Goal: Information Seeking & Learning: Learn about a topic

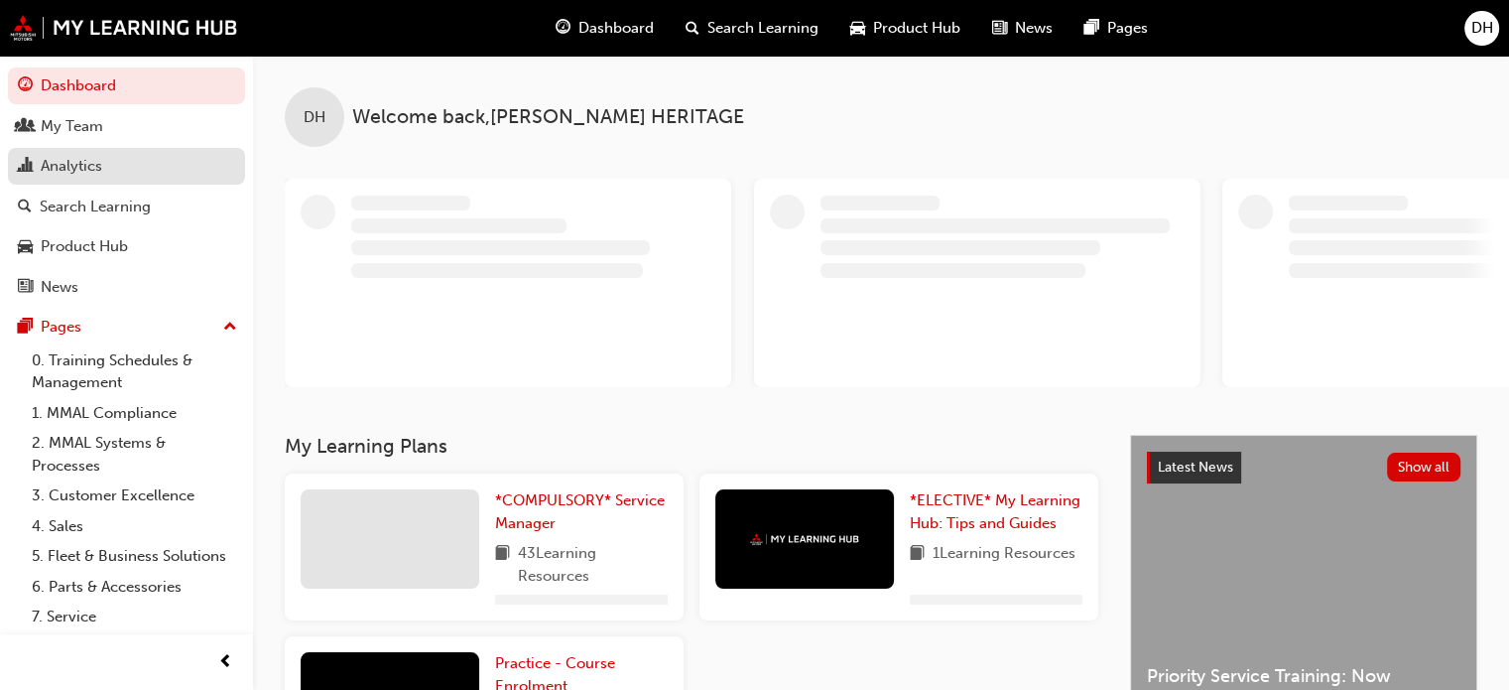
click at [78, 167] on div "Analytics" at bounding box center [72, 166] width 62 height 23
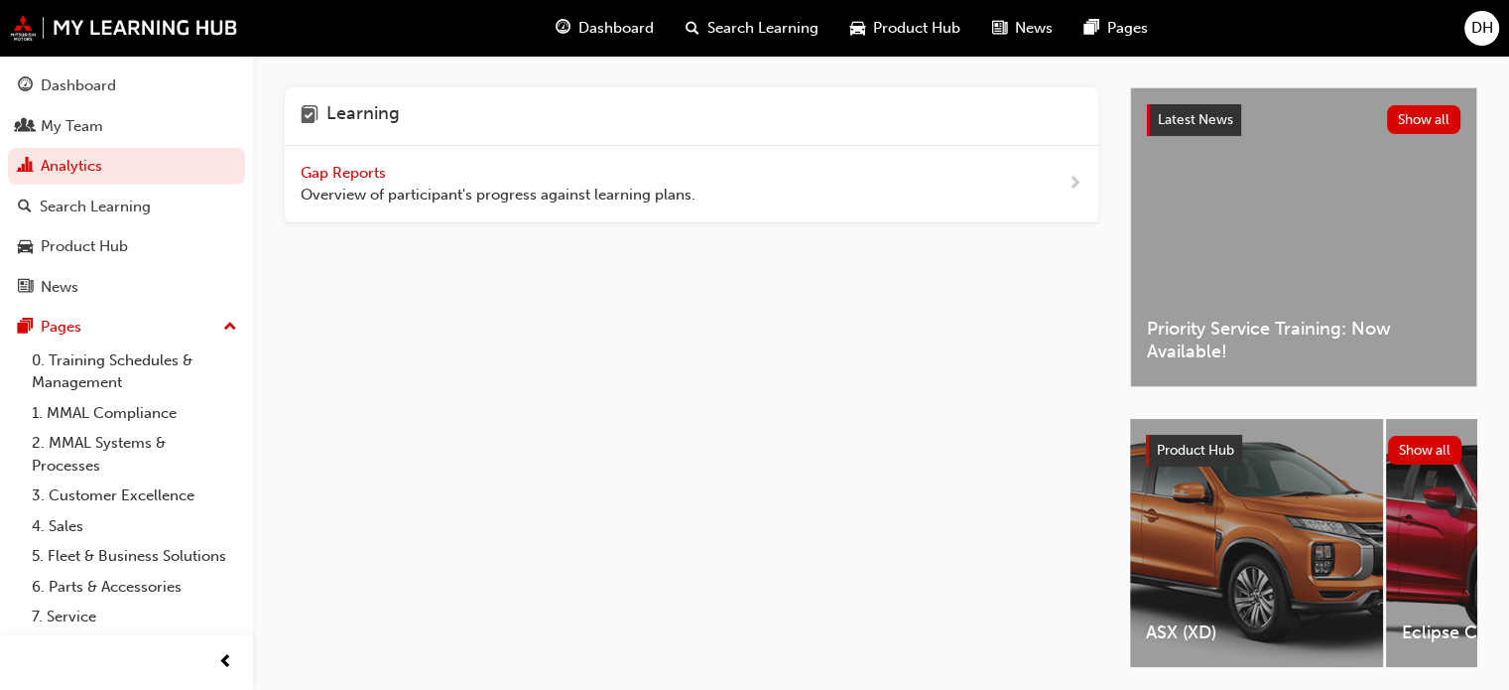
click at [347, 167] on span "Gap Reports" at bounding box center [345, 173] width 89 height 18
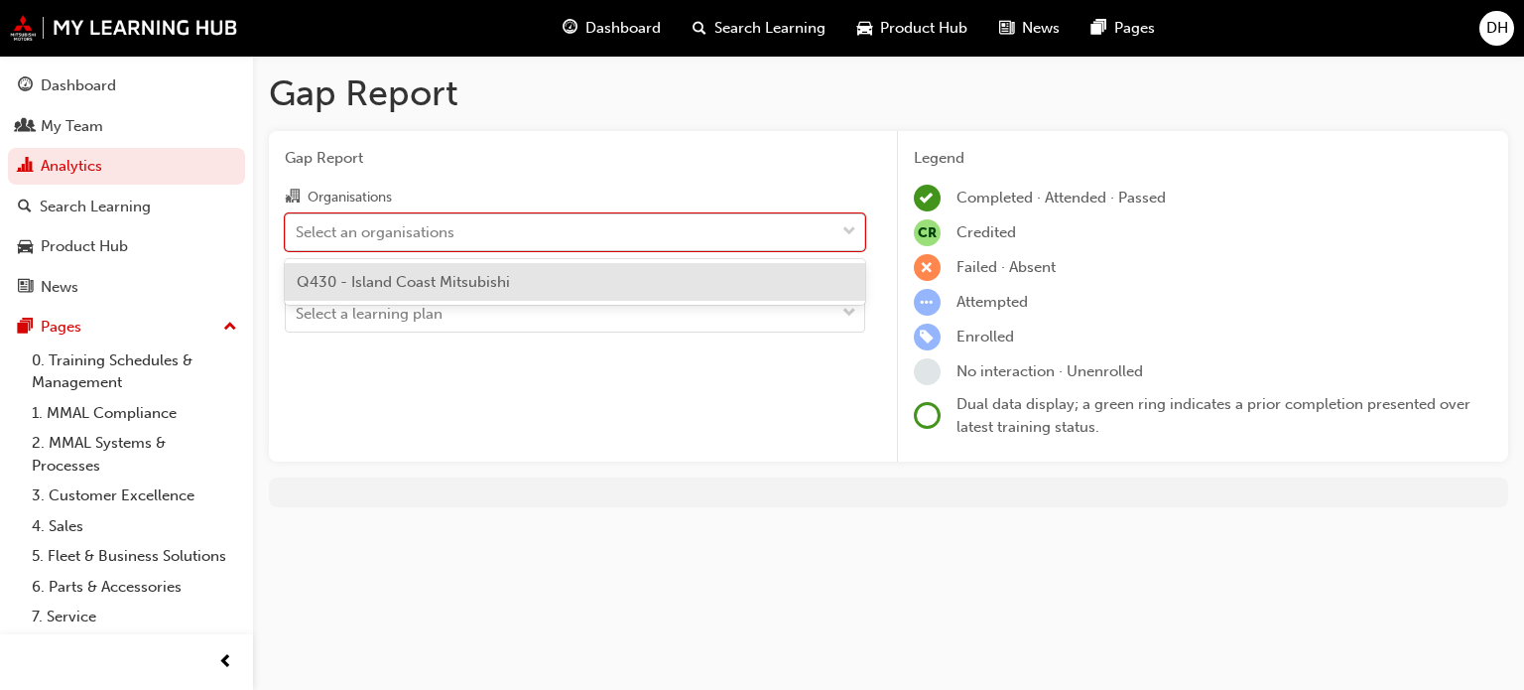
click at [355, 228] on div "Select an organisations" at bounding box center [375, 231] width 159 height 23
click at [298, 228] on input "Organisations option Q430 - Island Coast Mitsubishi focused, 1 of 1. 1 result a…" at bounding box center [297, 230] width 2 height 17
click at [358, 278] on span "Q430 - Island Coast Mitsubishi" at bounding box center [403, 282] width 213 height 18
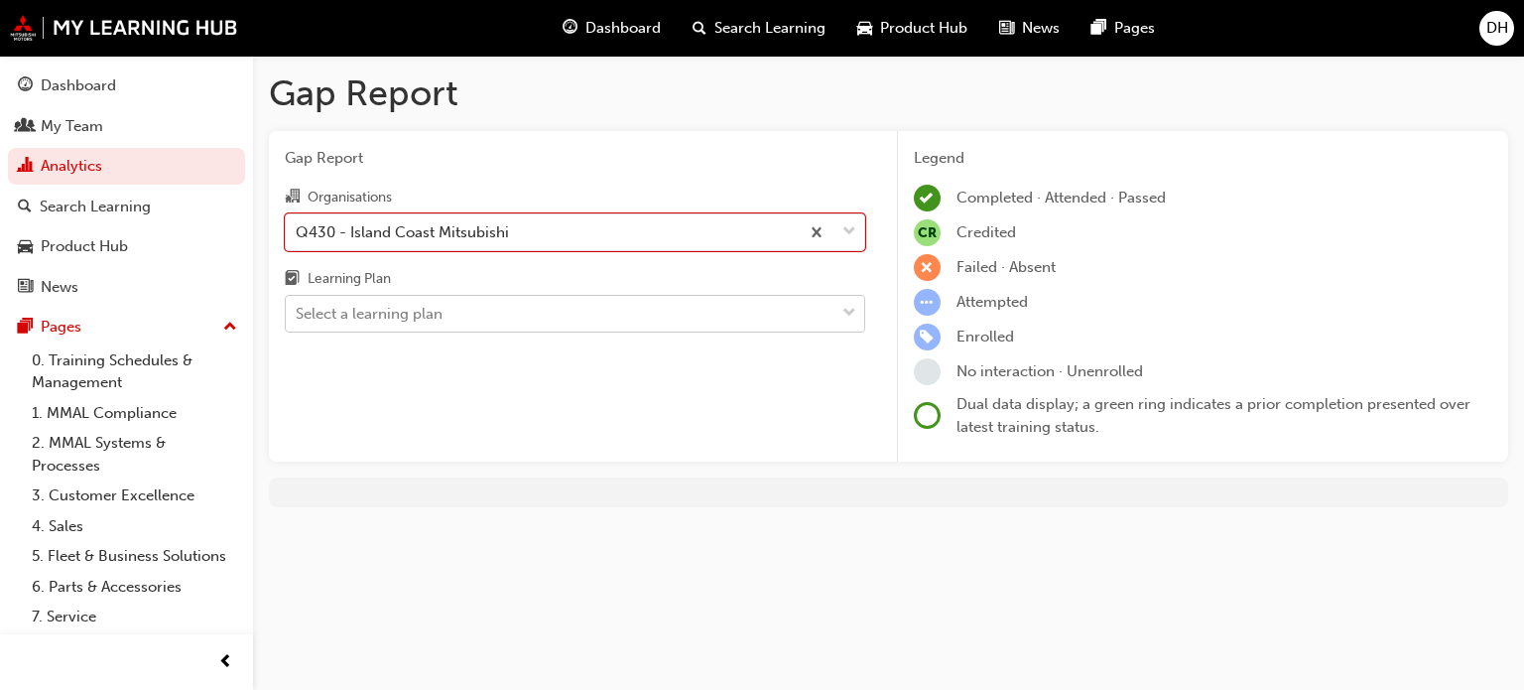
click at [361, 313] on div "Select a learning plan" at bounding box center [369, 314] width 147 height 23
click at [298, 313] on input "Learning Plan Select a learning plan" at bounding box center [297, 313] width 2 height 17
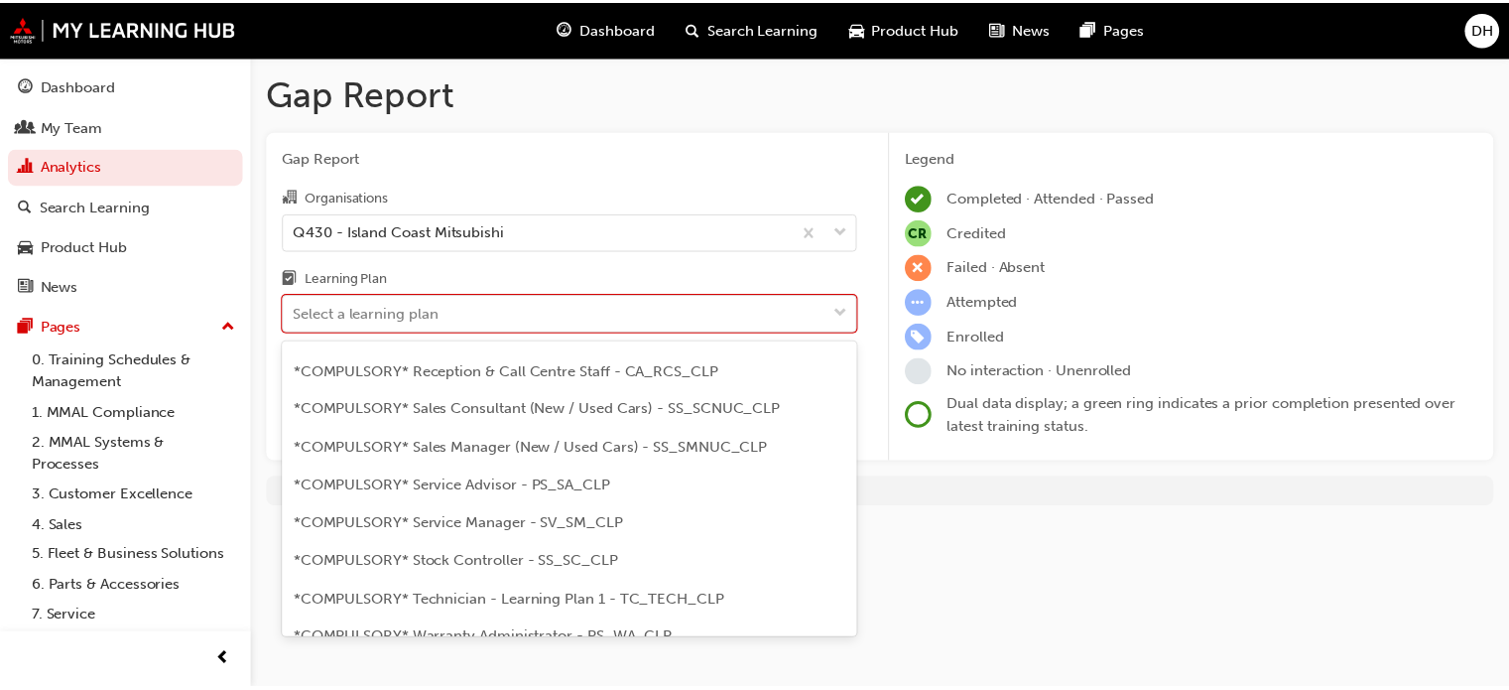
scroll to position [596, 0]
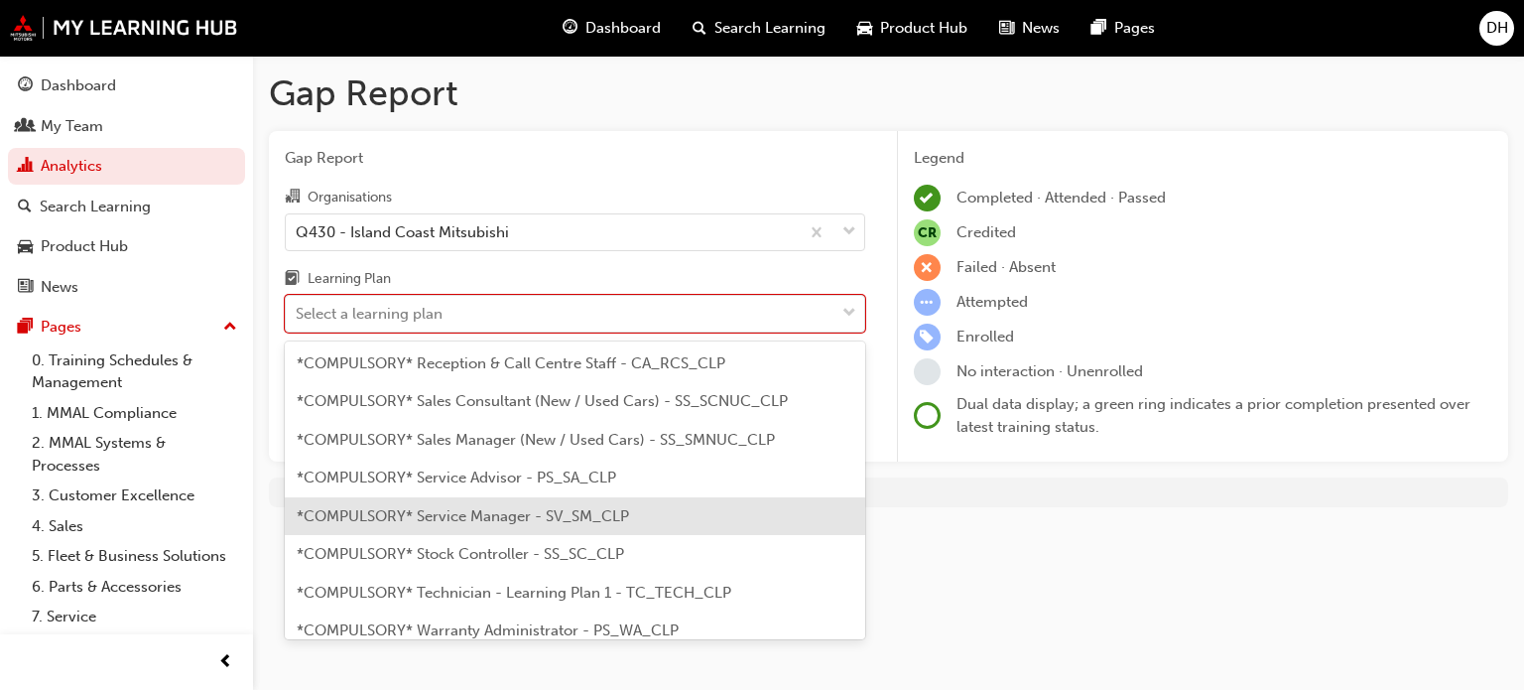
click at [620, 507] on span "*COMPULSORY* Service Manager - SV_SM_CLP" at bounding box center [463, 516] width 332 height 18
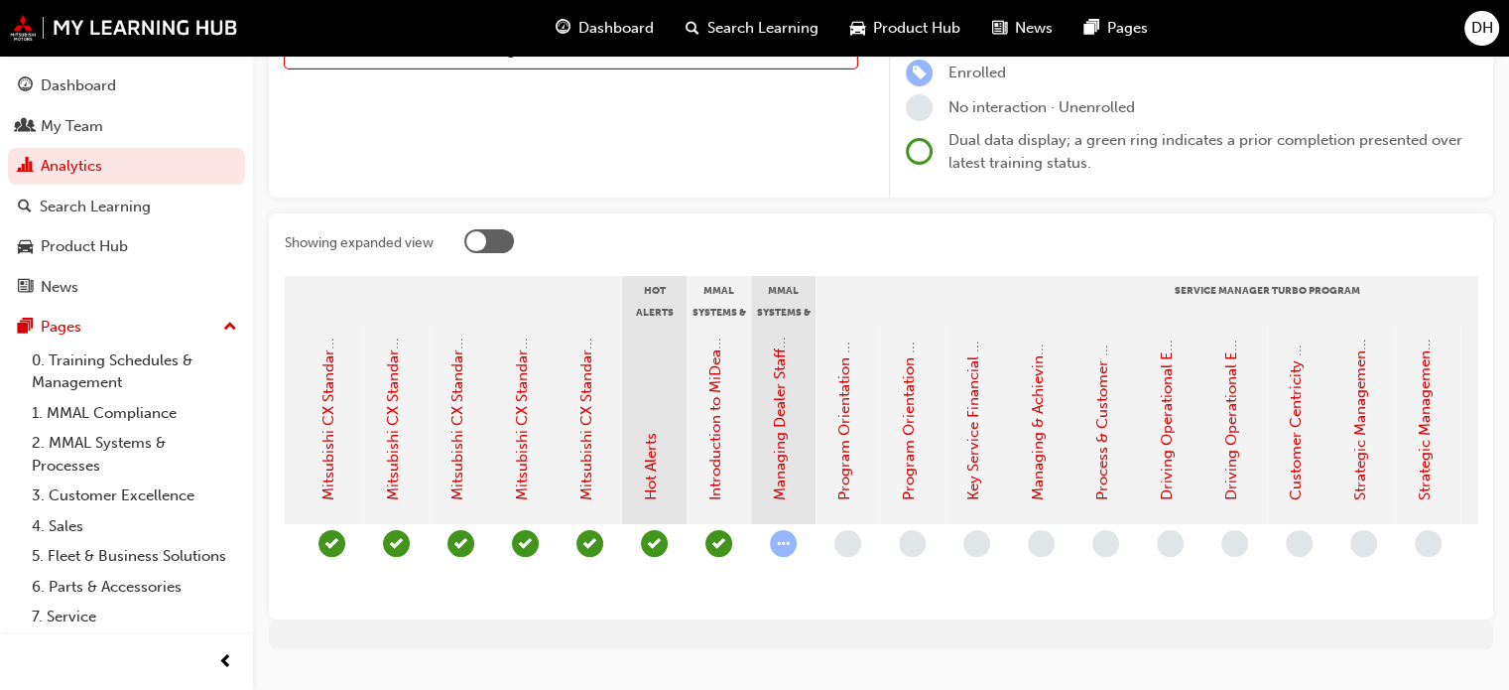
scroll to position [0, 1492]
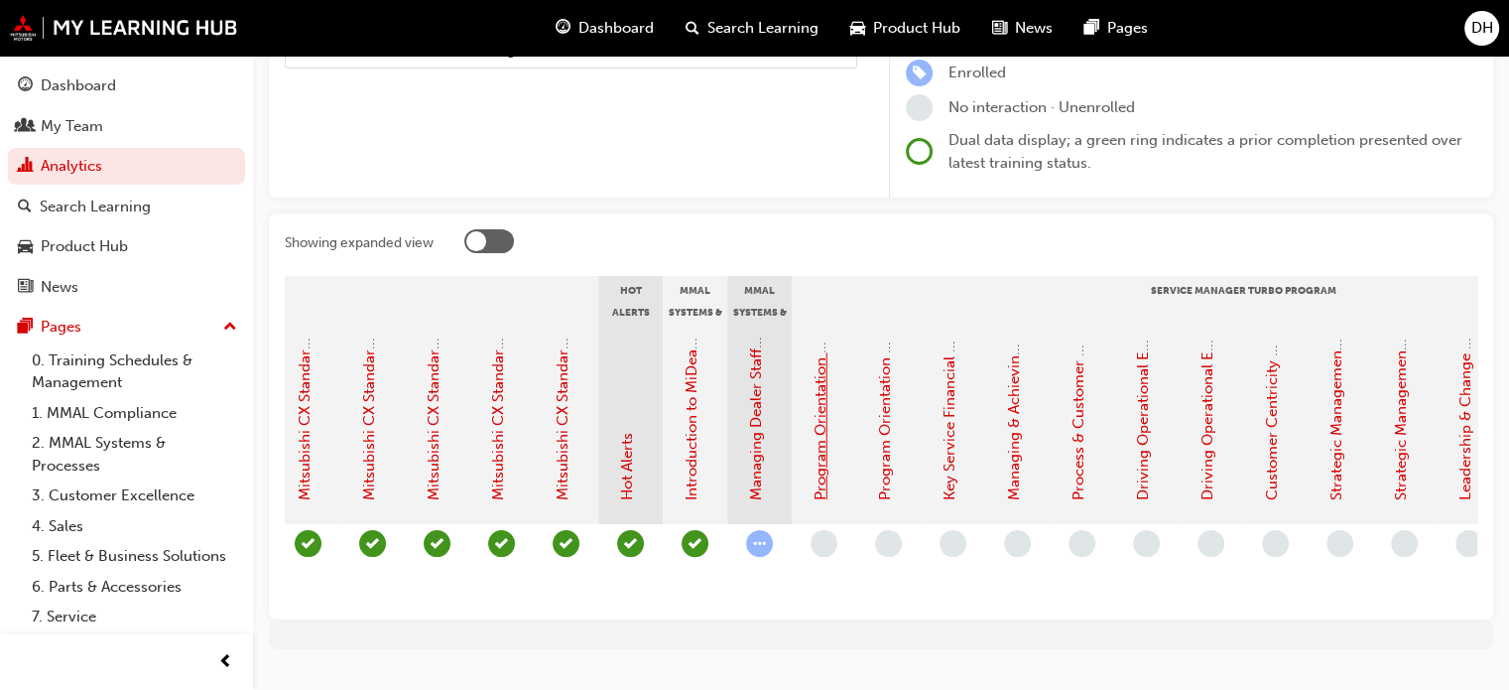
click at [826, 464] on link "Program Orientation - Face to Face Instructor Led Session (Service Manager Turb…" at bounding box center [821, 182] width 18 height 636
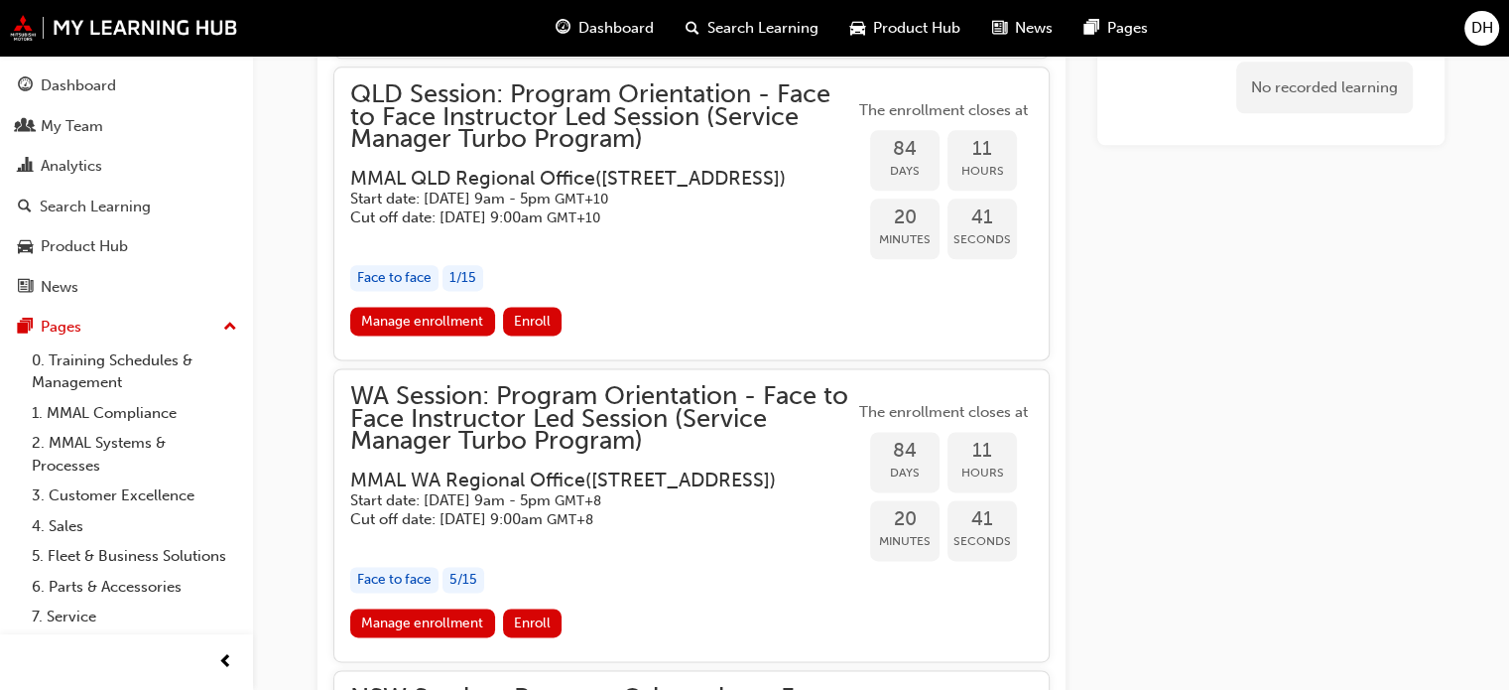
scroll to position [2583, 0]
